Goal: Entertainment & Leisure: Consume media (video, audio)

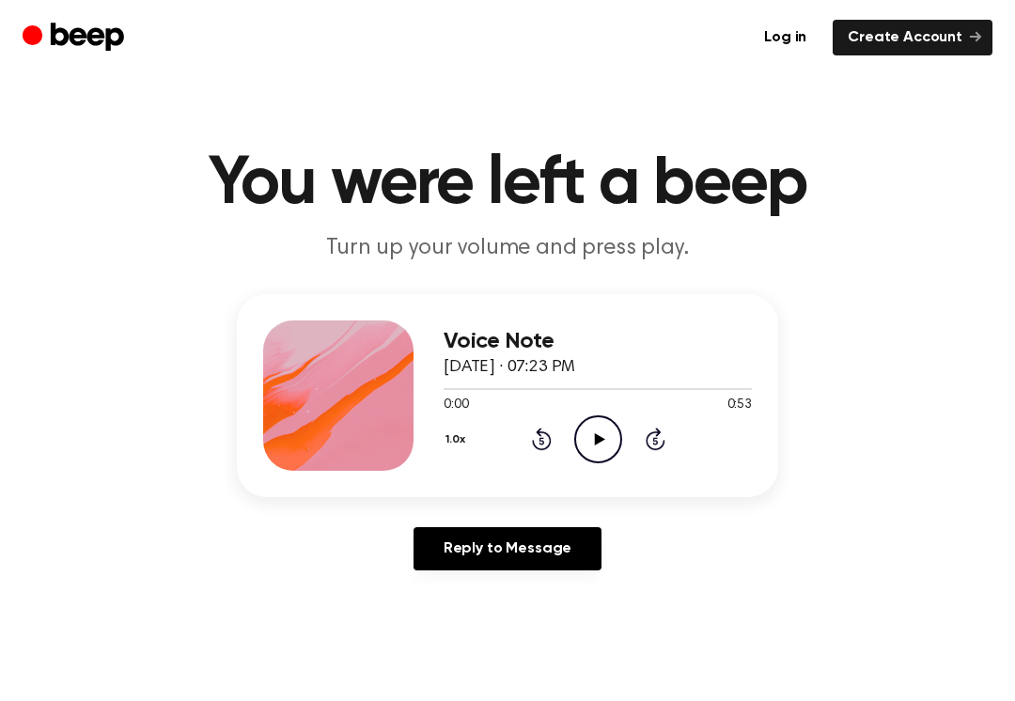
click at [582, 447] on icon "Play Audio" at bounding box center [598, 439] width 48 height 48
click at [584, 431] on icon "Pause Audio" at bounding box center [598, 439] width 48 height 48
click at [531, 449] on icon "Rewind 5 seconds" at bounding box center [541, 439] width 21 height 24
click at [595, 435] on icon at bounding box center [599, 439] width 10 height 12
click at [598, 439] on icon "Pause Audio" at bounding box center [598, 439] width 48 height 48
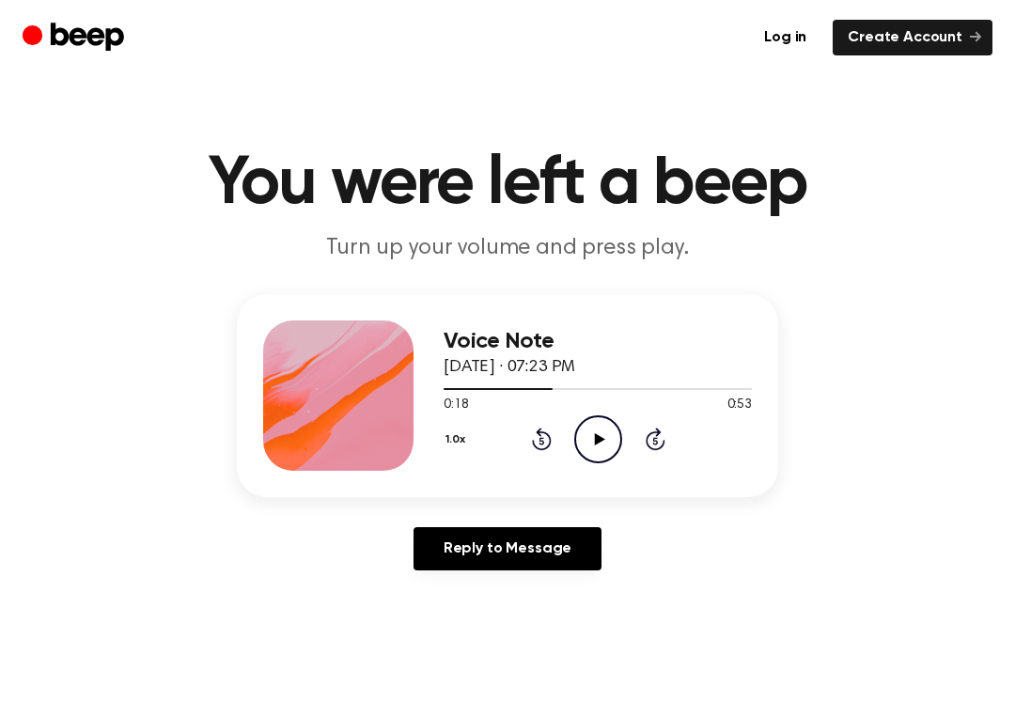
click at [588, 447] on icon "Play Audio" at bounding box center [598, 439] width 48 height 48
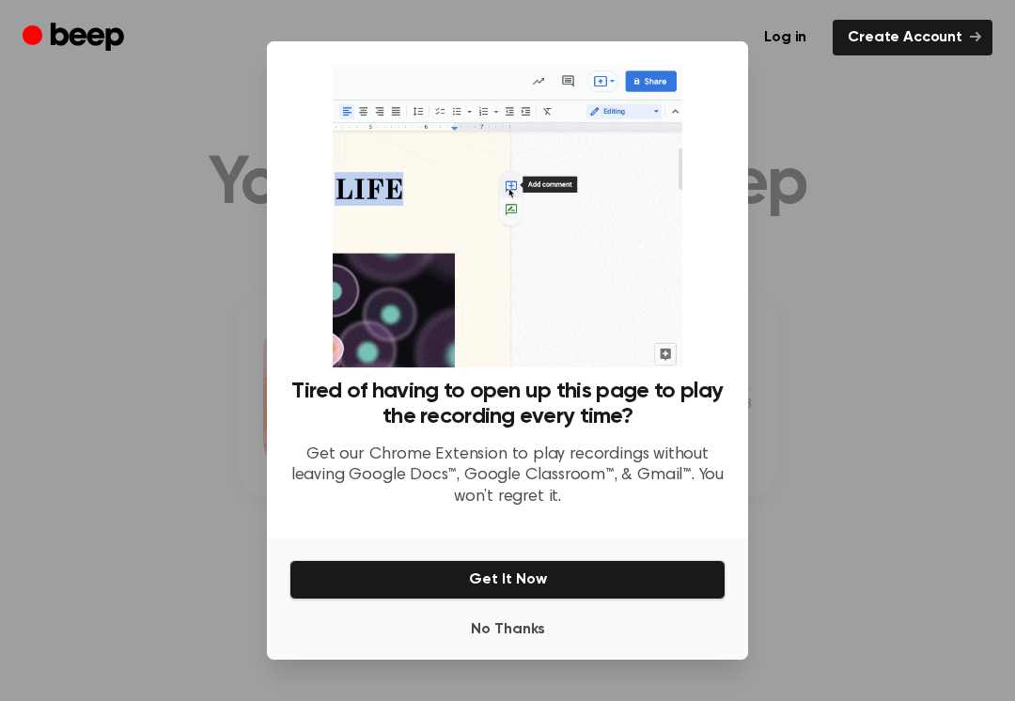
click at [494, 626] on button "No Thanks" at bounding box center [508, 630] width 436 height 38
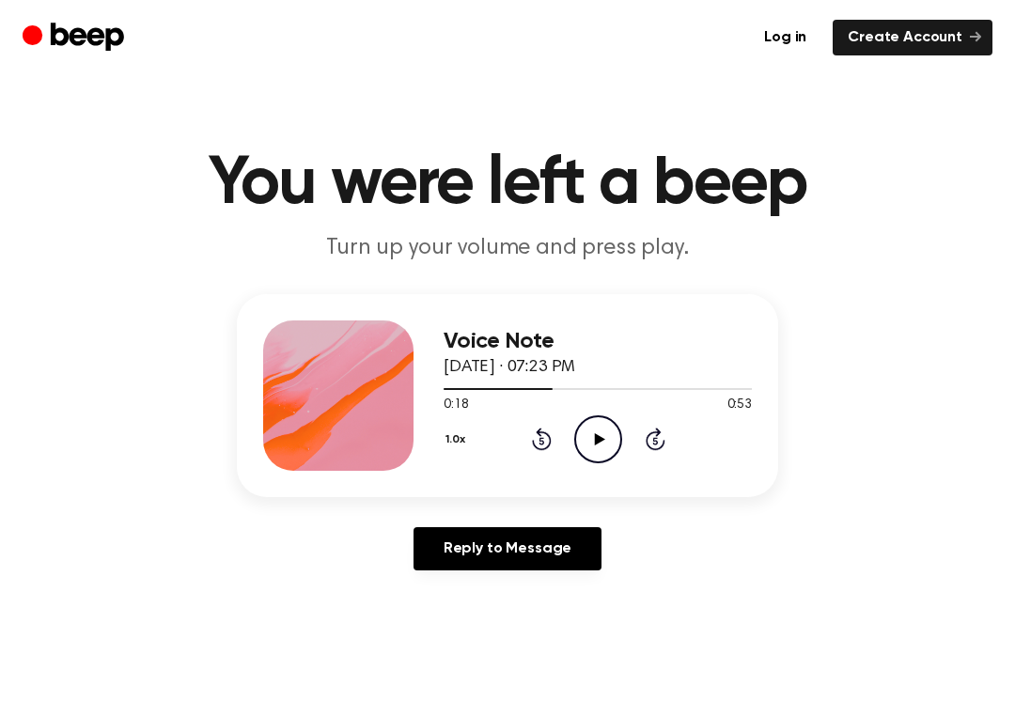
click at [600, 439] on icon at bounding box center [599, 439] width 10 height 12
click at [531, 444] on icon "Rewind 5 seconds" at bounding box center [541, 439] width 21 height 24
click at [587, 447] on icon "Pause Audio" at bounding box center [598, 439] width 48 height 48
click at [594, 431] on icon "Play Audio" at bounding box center [598, 439] width 48 height 48
click at [527, 452] on div "1.0x Rewind 5 seconds Pause Audio Skip 5 seconds" at bounding box center [598, 439] width 308 height 48
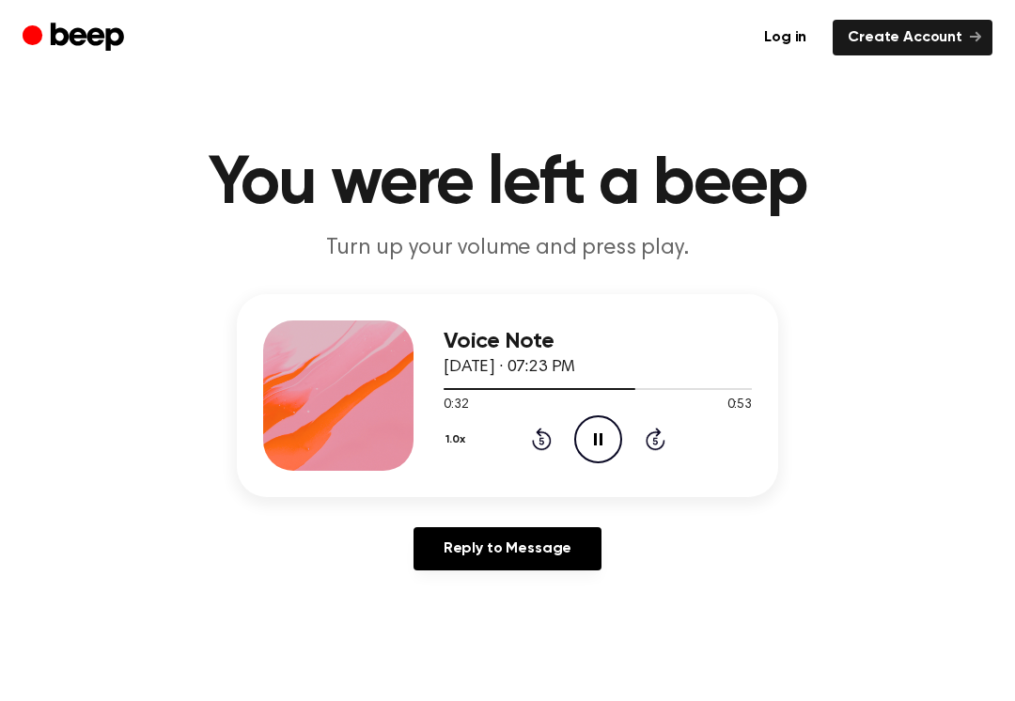
click at [531, 438] on icon "Rewind 5 seconds" at bounding box center [541, 439] width 21 height 24
click at [605, 449] on icon "Pause Audio" at bounding box center [598, 439] width 48 height 48
click at [604, 429] on icon "Play Audio" at bounding box center [598, 439] width 48 height 48
click at [539, 422] on div "1.0x Rewind 5 seconds Pause Audio Skip 5 seconds" at bounding box center [598, 439] width 308 height 48
click at [538, 441] on icon "Rewind 5 seconds" at bounding box center [541, 439] width 21 height 24
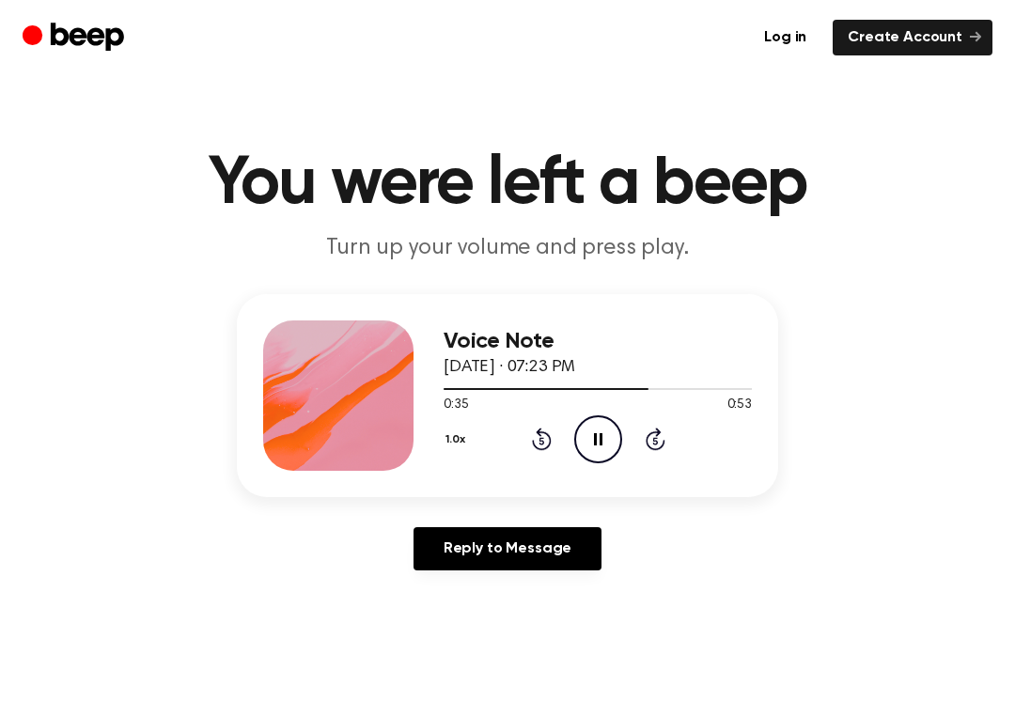
click at [583, 449] on icon "Pause Audio" at bounding box center [598, 439] width 48 height 48
click at [591, 460] on circle at bounding box center [598, 439] width 46 height 46
click at [544, 438] on icon "Rewind 5 seconds" at bounding box center [541, 439] width 21 height 24
click at [585, 423] on icon "Pause Audio" at bounding box center [598, 439] width 48 height 48
click at [596, 442] on icon at bounding box center [599, 439] width 10 height 12
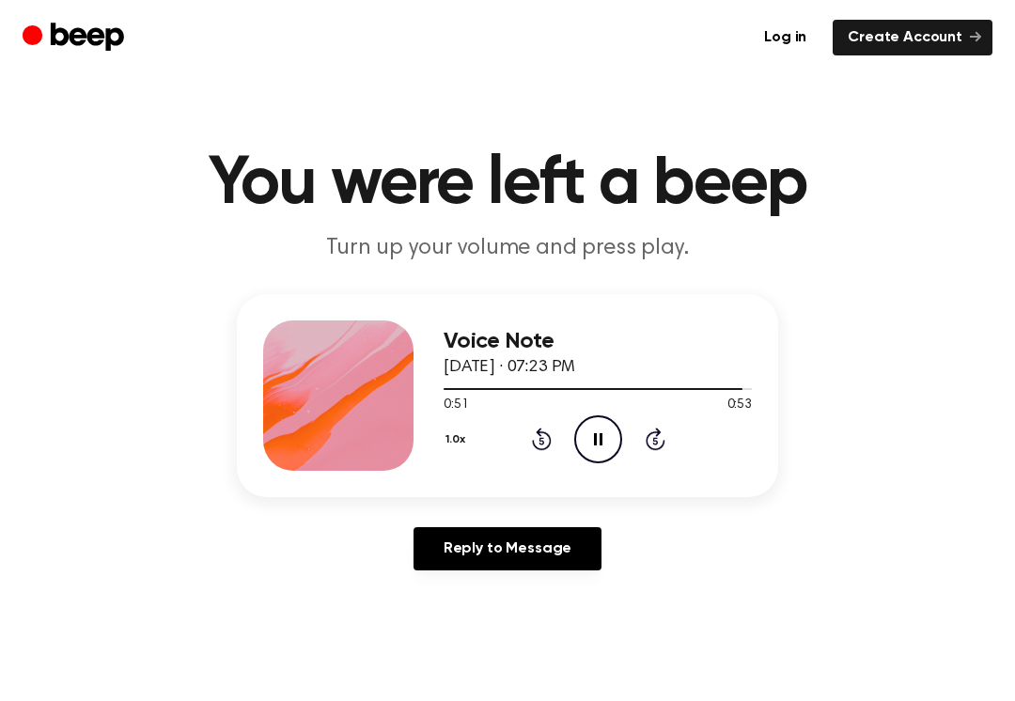
click at [591, 432] on icon "Pause Audio" at bounding box center [598, 439] width 48 height 48
click at [536, 439] on icon "Rewind 5 seconds" at bounding box center [541, 439] width 21 height 24
click at [589, 436] on icon "Play Audio" at bounding box center [598, 439] width 48 height 48
click at [532, 441] on icon at bounding box center [542, 439] width 20 height 23
